Goal: Task Accomplishment & Management: Use online tool/utility

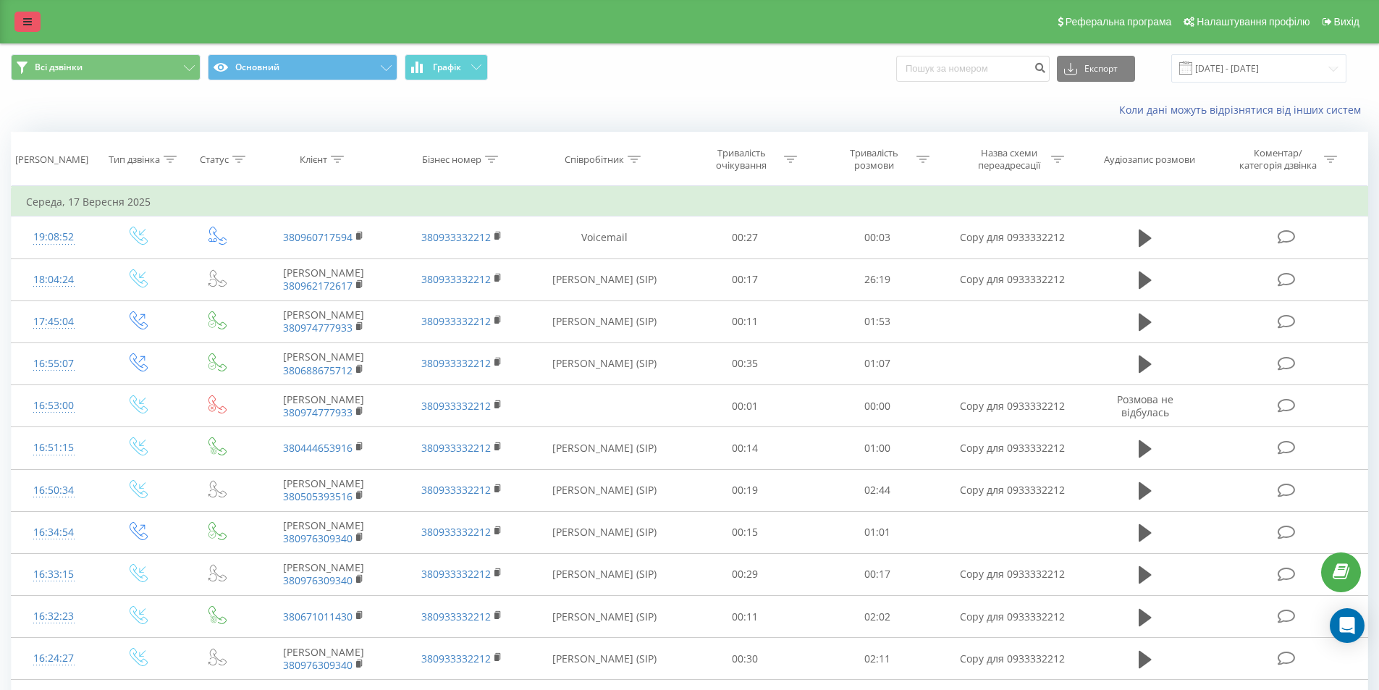
click at [28, 22] on icon at bounding box center [27, 22] width 9 height 10
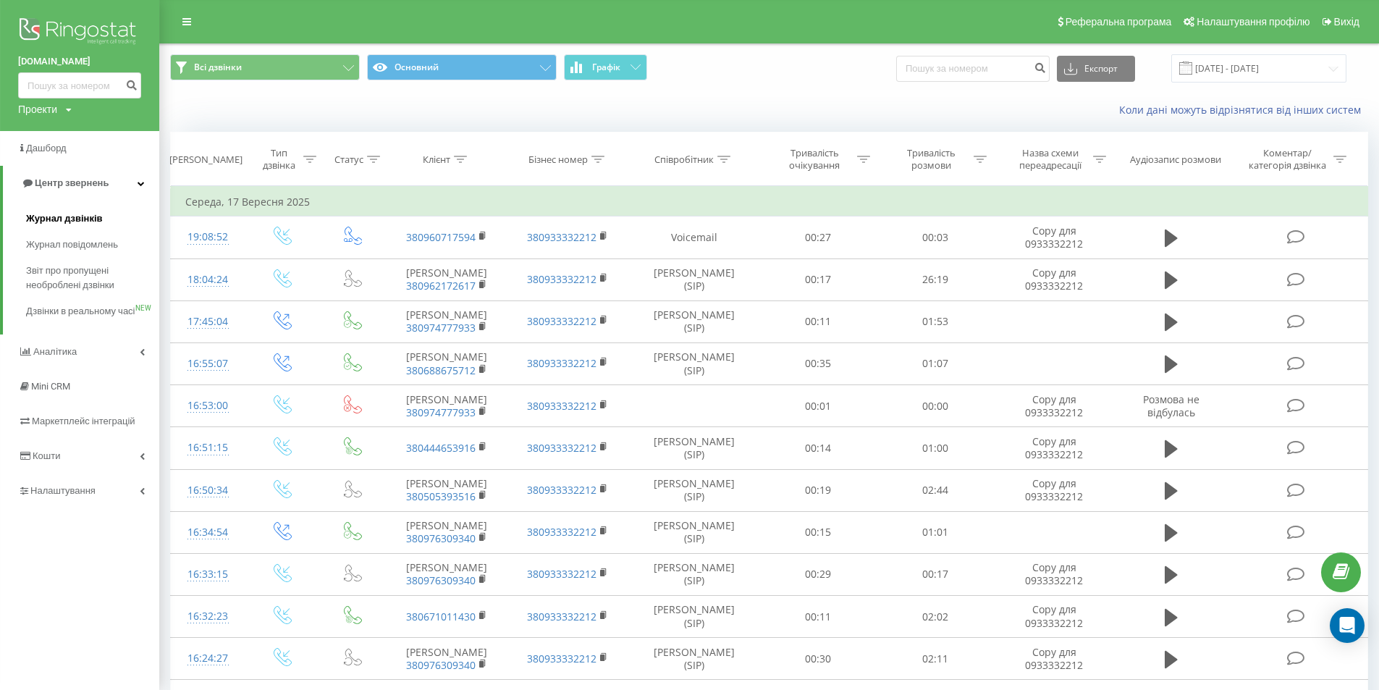
click at [102, 220] on link "Журнал дзвінків" at bounding box center [92, 219] width 133 height 26
click at [79, 215] on span "Журнал дзвінків" at bounding box center [64, 218] width 77 height 14
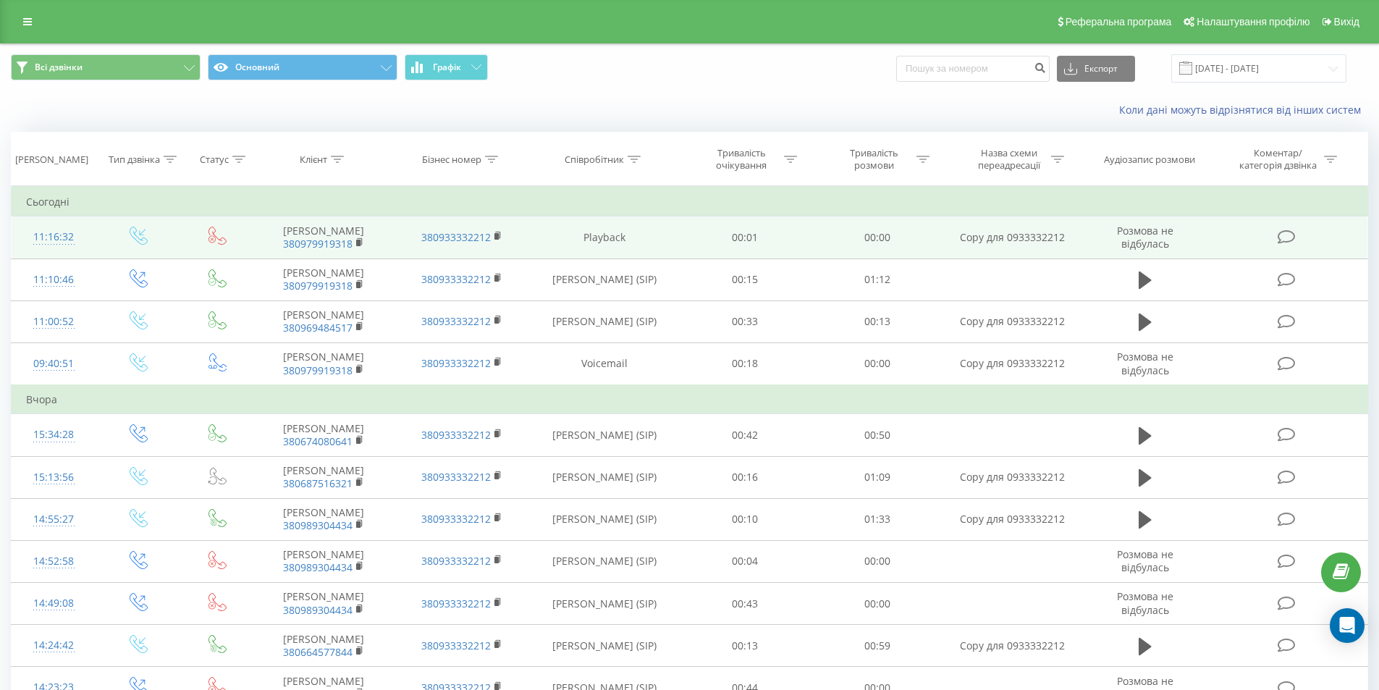
click at [258, 240] on td "Кріпчук Роман 380979919318" at bounding box center [324, 238] width 138 height 42
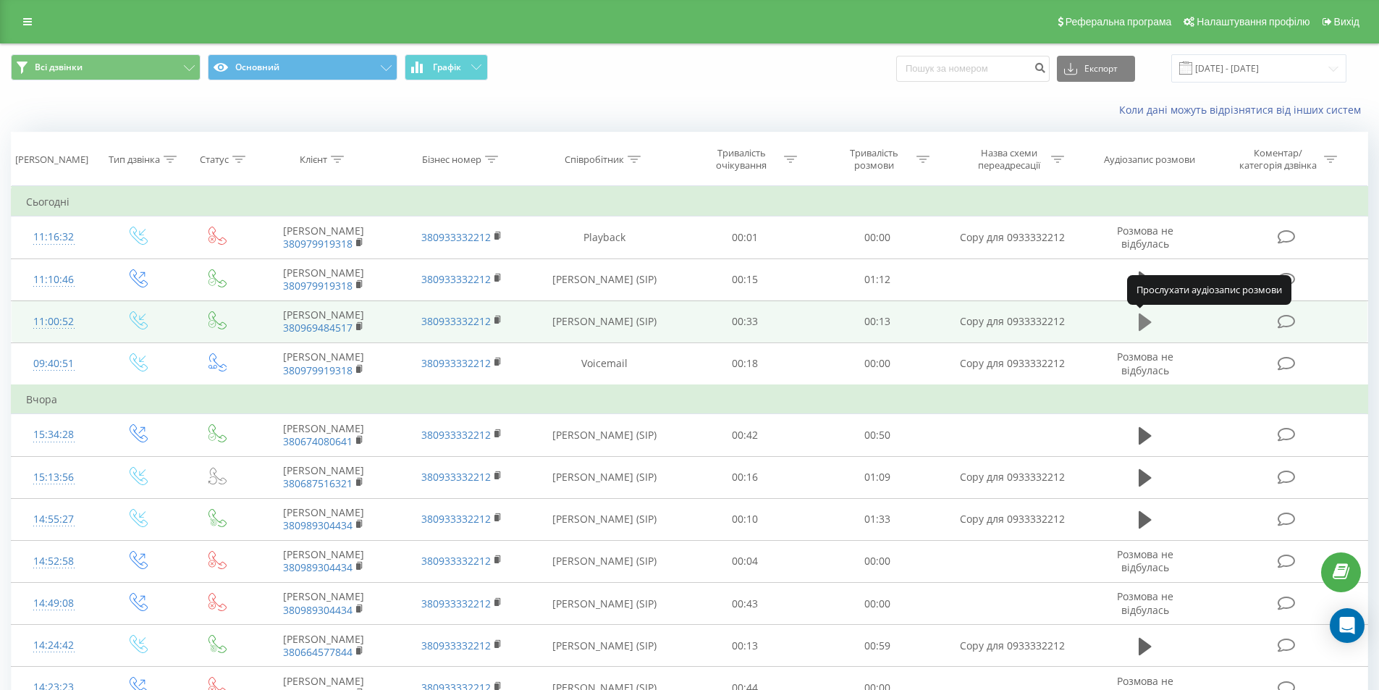
click at [1139, 324] on icon at bounding box center [1145, 322] width 13 height 17
